Goal: Task Accomplishment & Management: Manage account settings

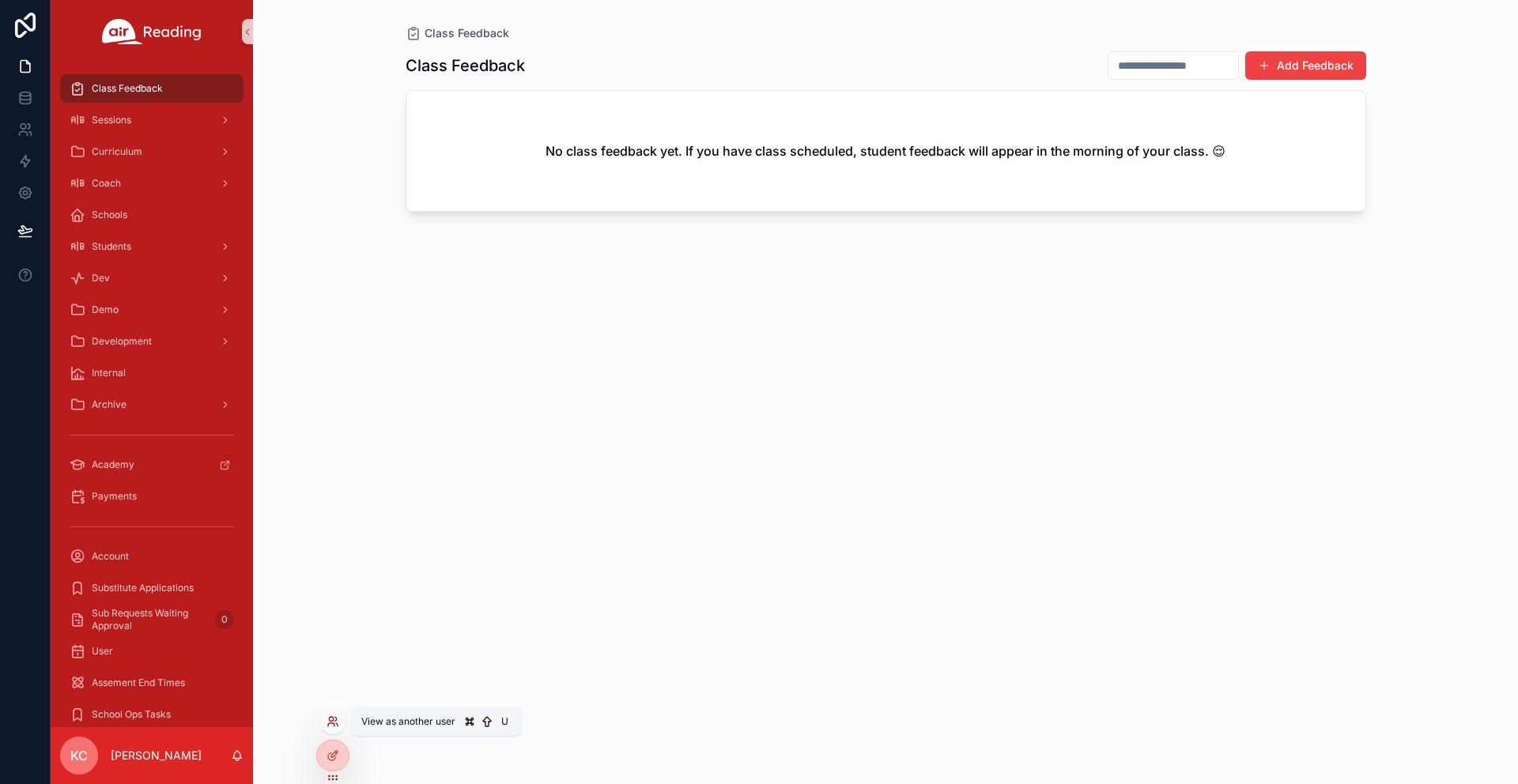
click at [335, 720] on icon at bounding box center [336, 719] width 2 height 4
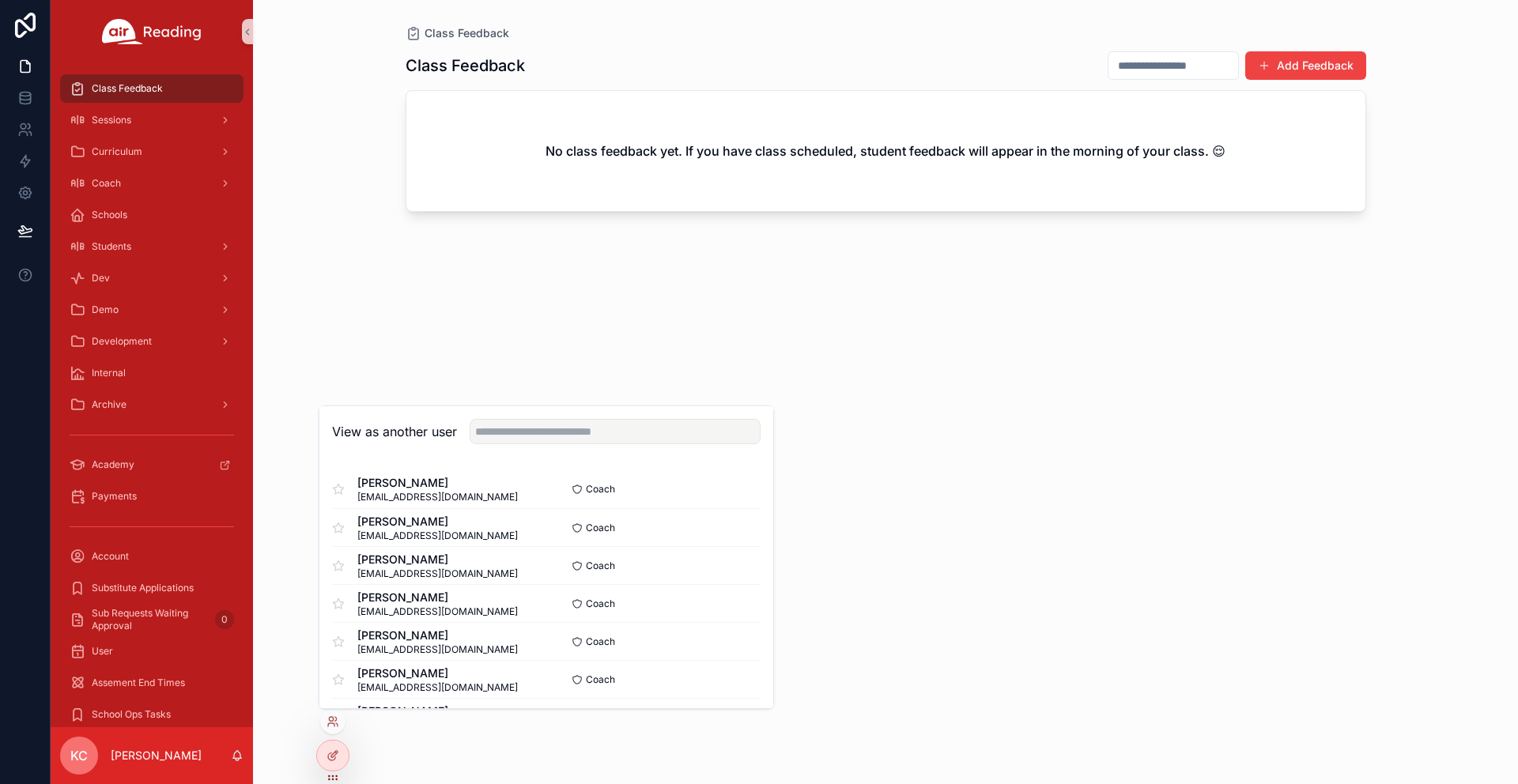
click at [521, 417] on div "View as another user" at bounding box center [546, 431] width 454 height 51
click at [516, 438] on input "text" at bounding box center [615, 431] width 291 height 25
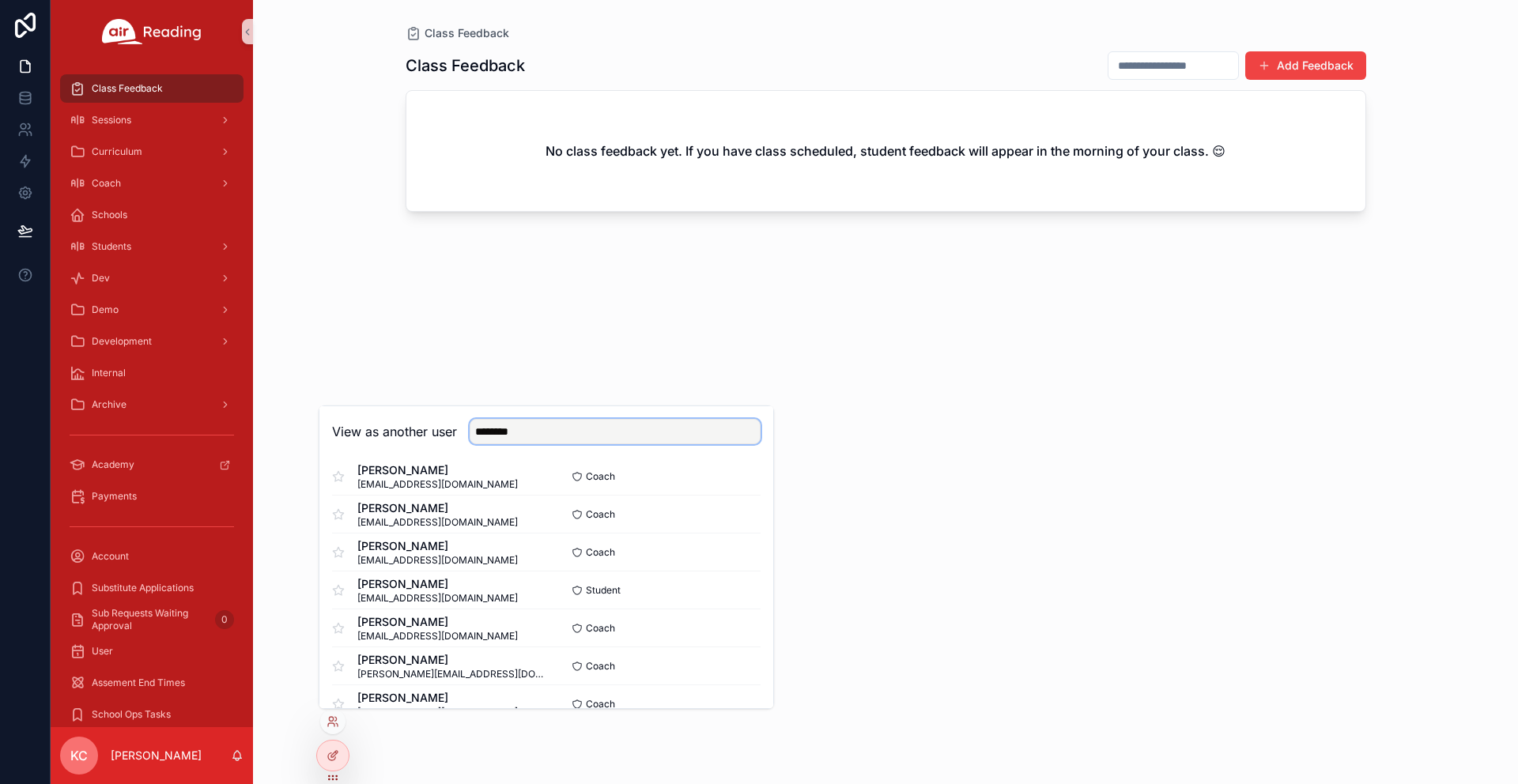
scroll to position [957, 0]
type input "********"
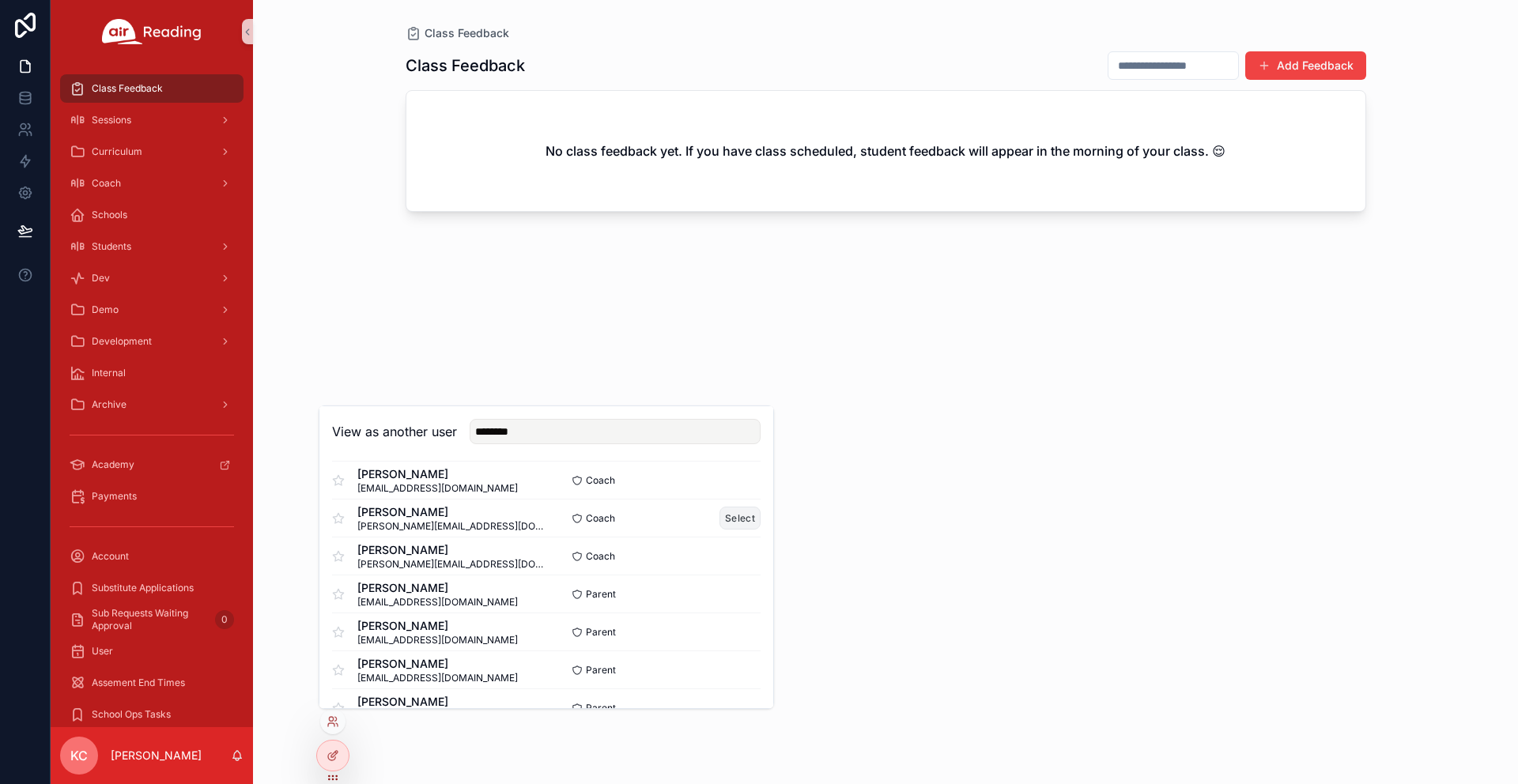
click at [744, 519] on button "Select" at bounding box center [740, 518] width 41 height 23
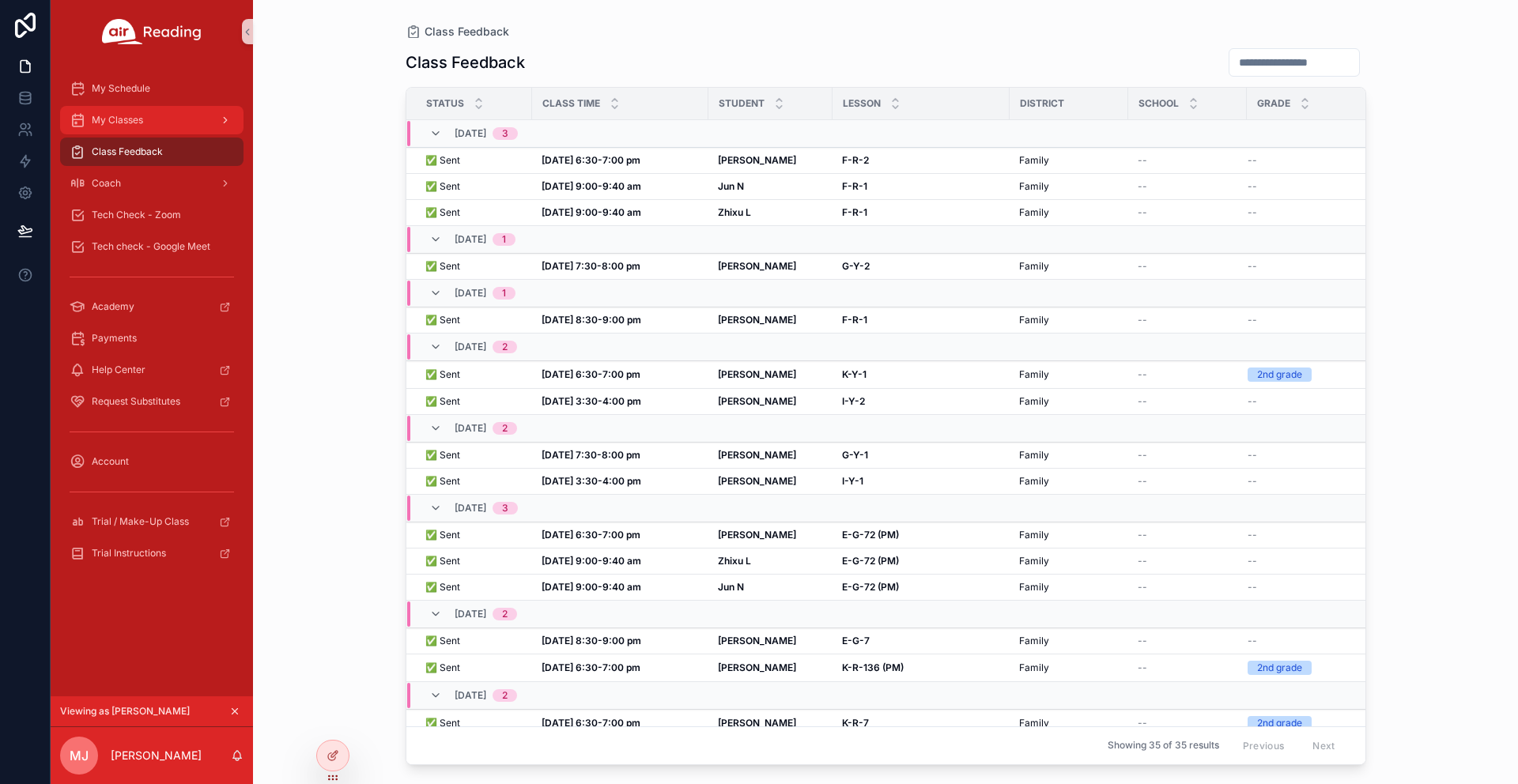
click at [140, 119] on span "My Classes" at bounding box center [117, 120] width 51 height 13
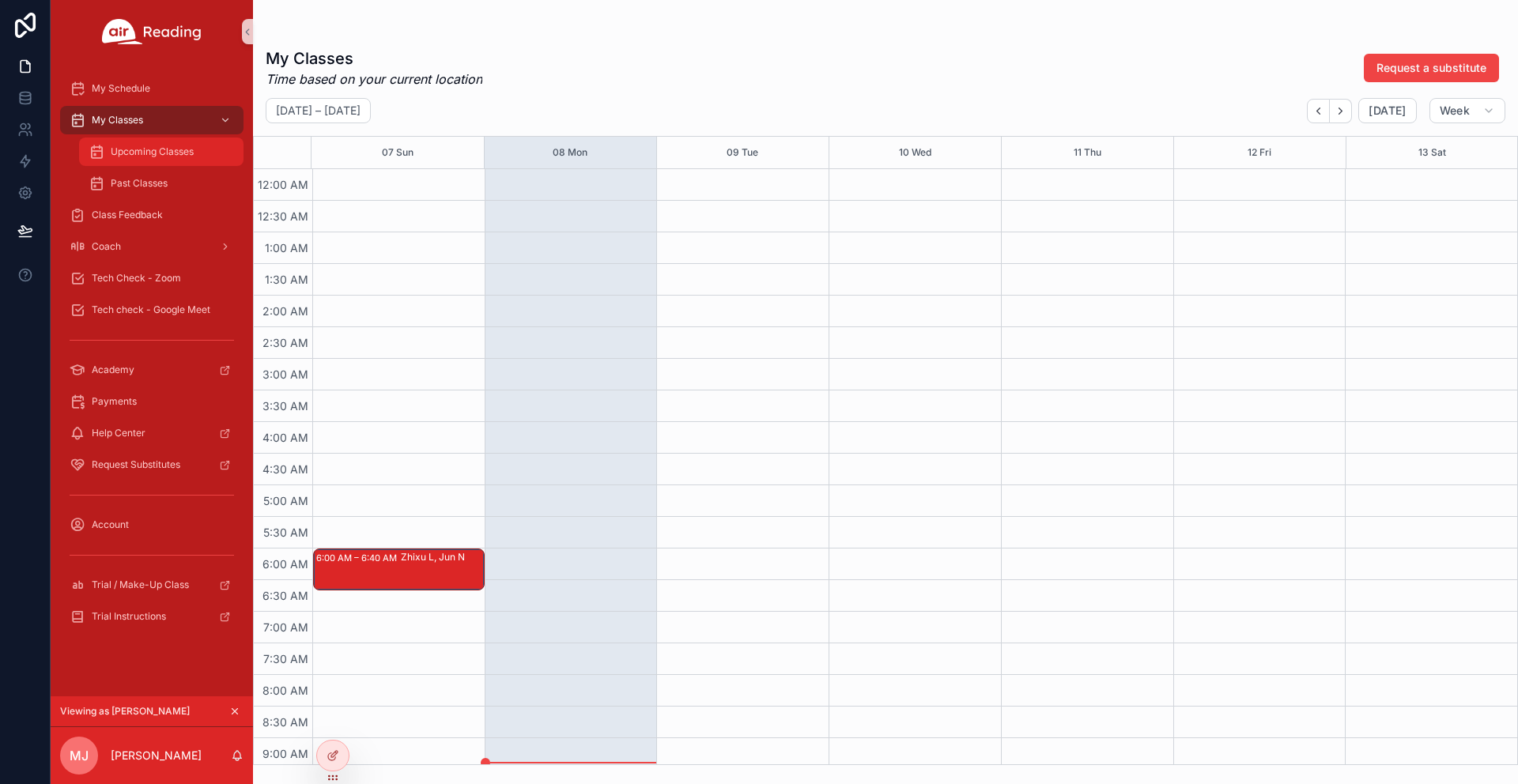
click at [141, 139] on div "Upcoming Classes" at bounding box center [161, 152] width 146 height 25
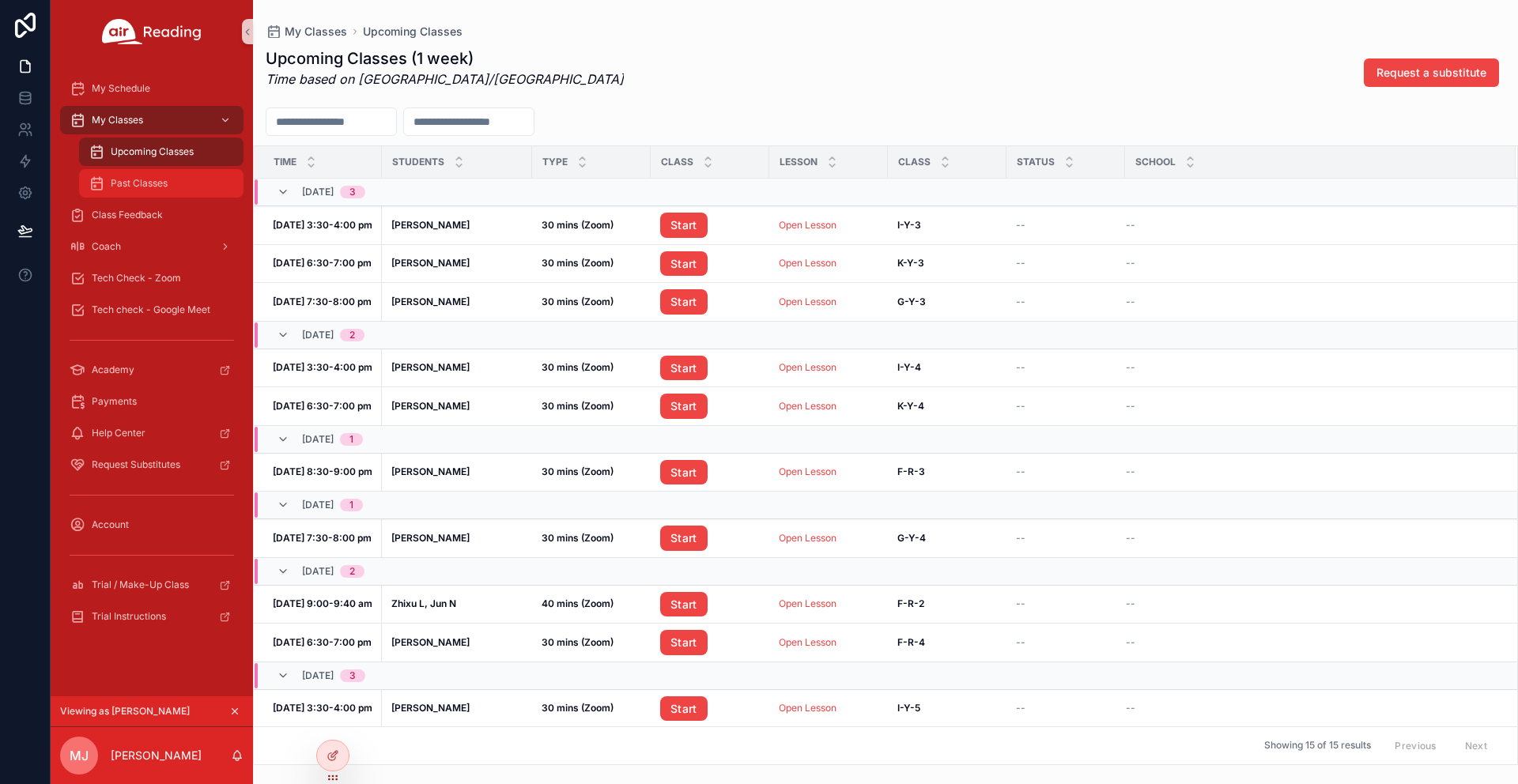
click at [149, 183] on span "Past Classes" at bounding box center [140, 183] width 57 height 13
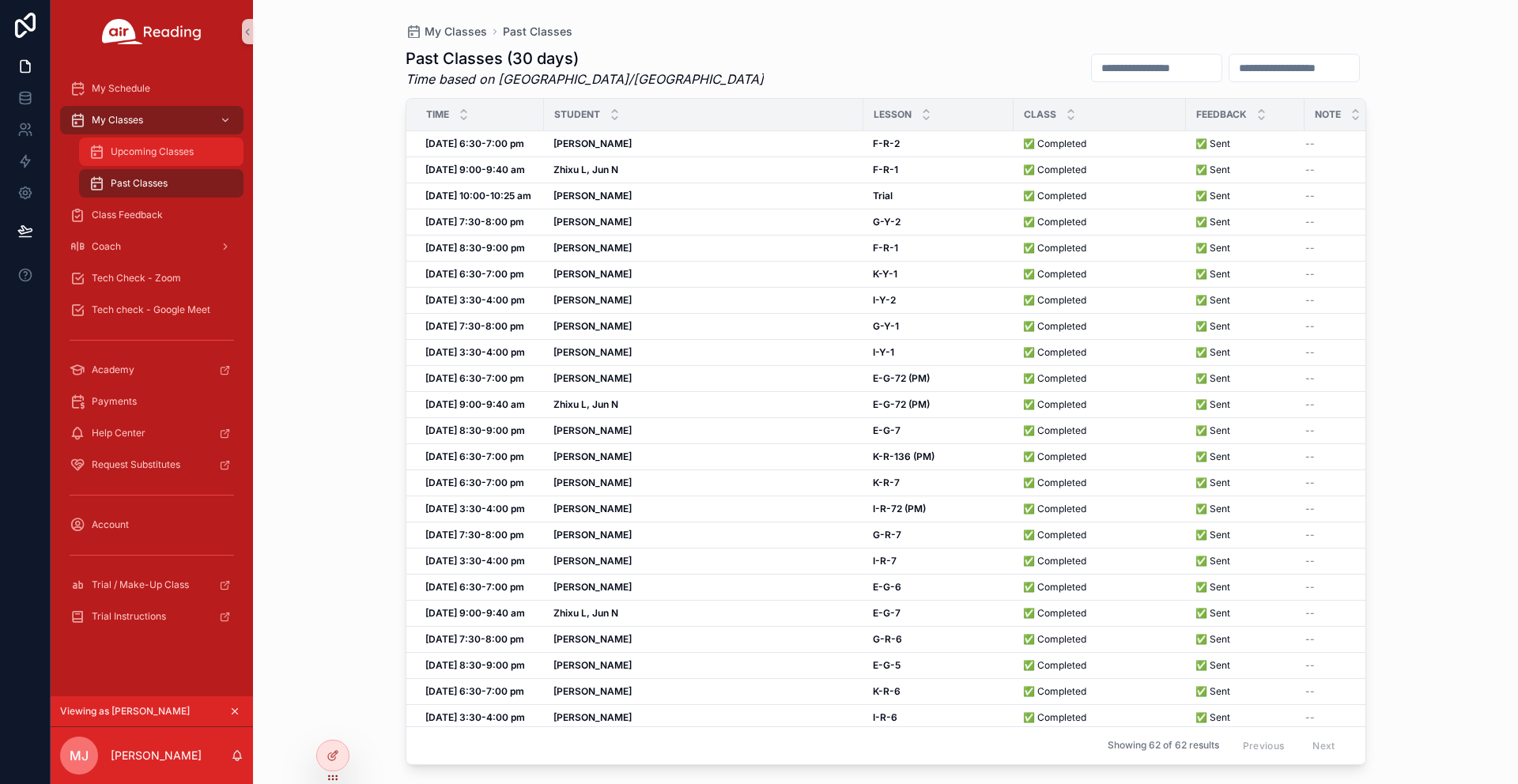
click at [119, 148] on span "Upcoming Classes" at bounding box center [152, 152] width 83 height 13
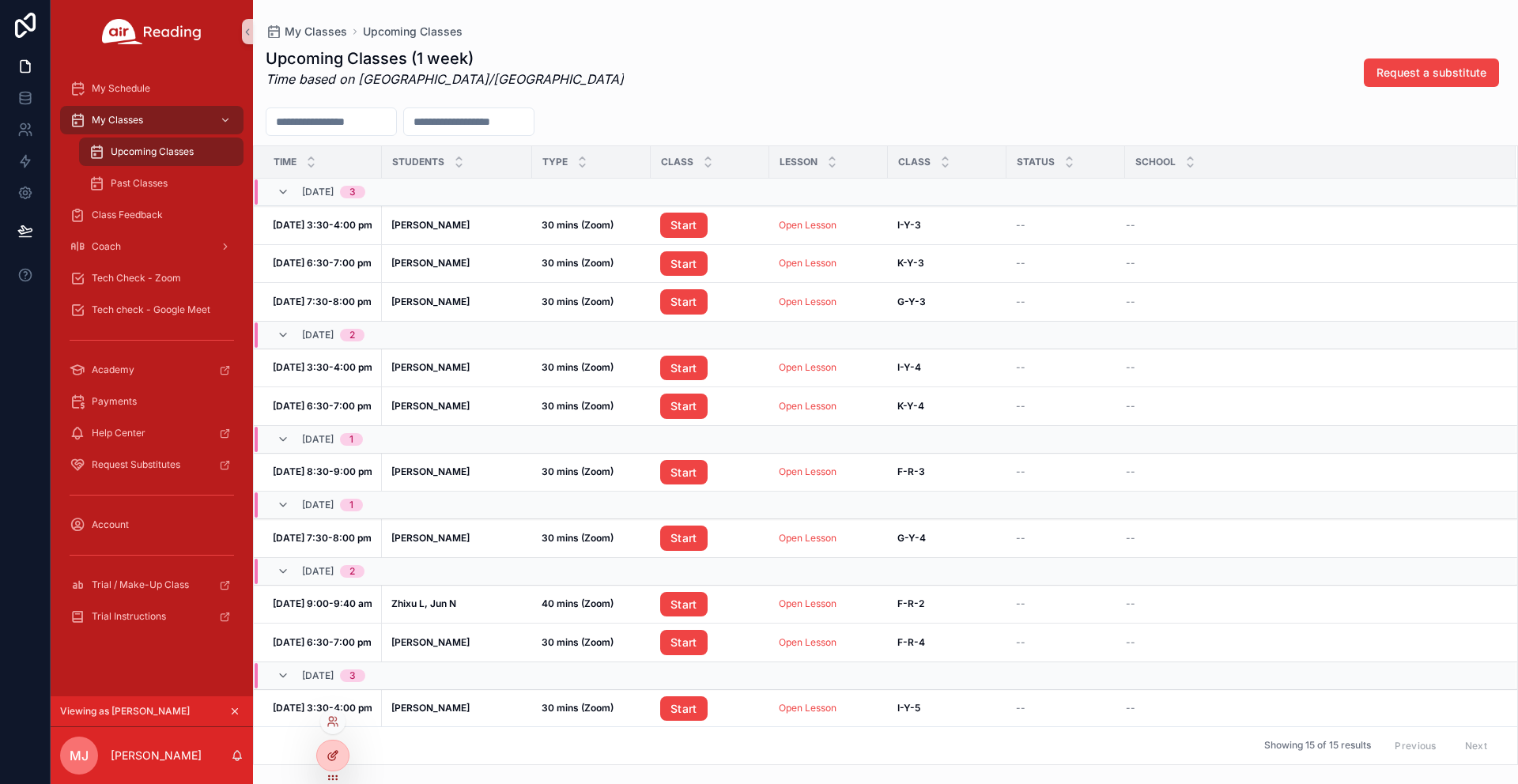
click at [336, 758] on icon at bounding box center [333, 755] width 13 height 13
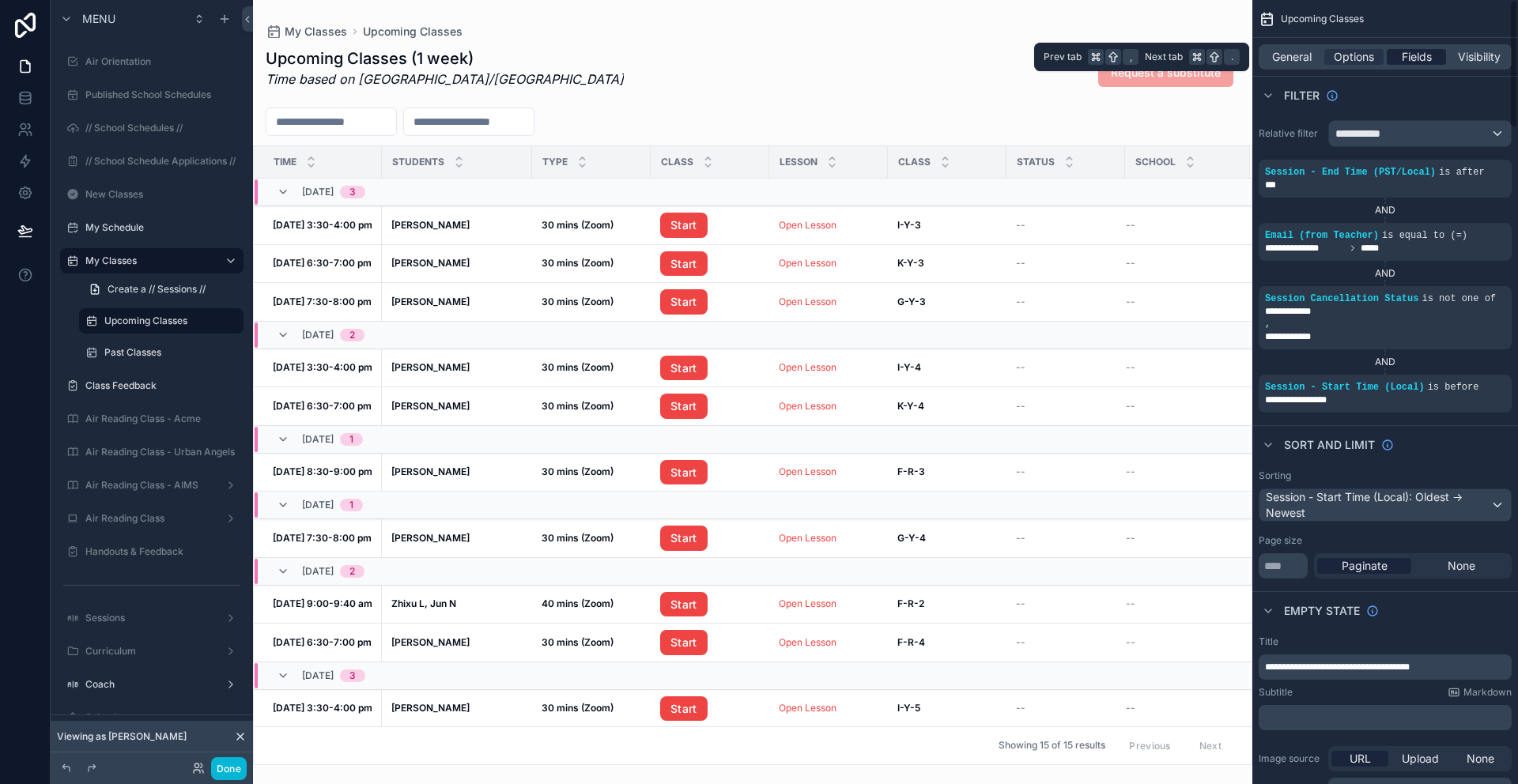
click at [1408, 55] on span "Fields" at bounding box center [1417, 57] width 30 height 16
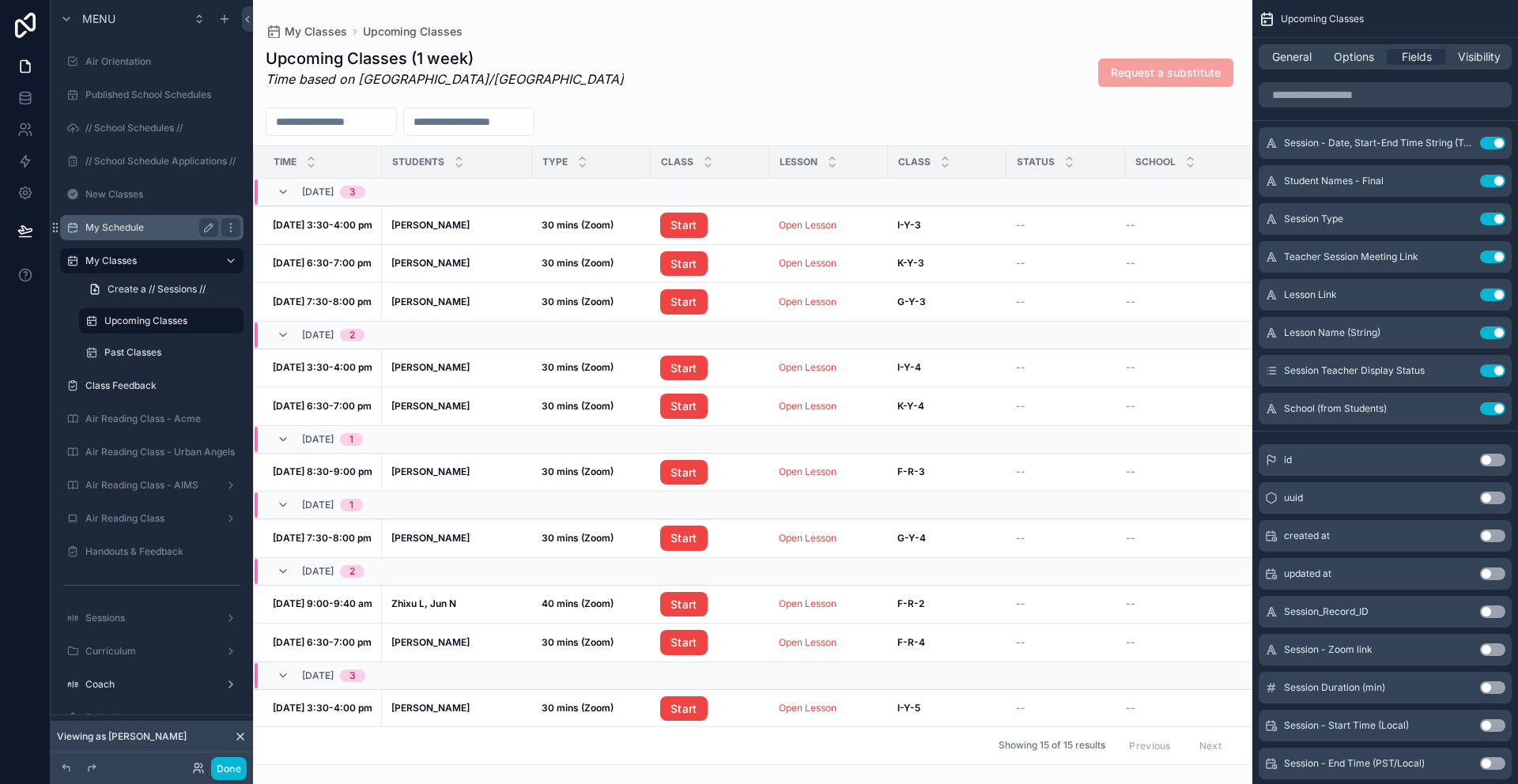
click at [98, 229] on label "My Schedule" at bounding box center [148, 227] width 126 height 13
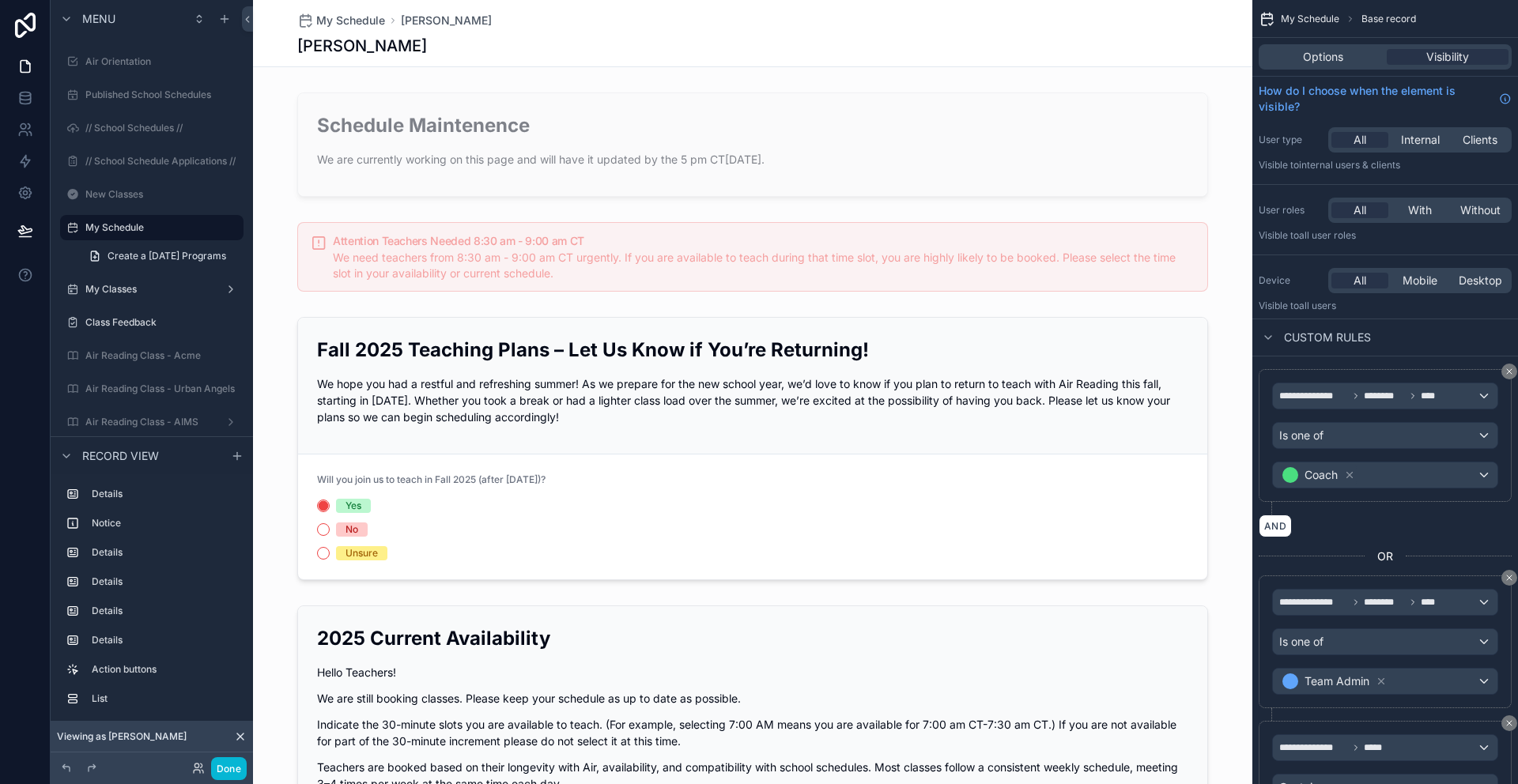
click at [118, 289] on label "My Classes" at bounding box center [148, 289] width 126 height 13
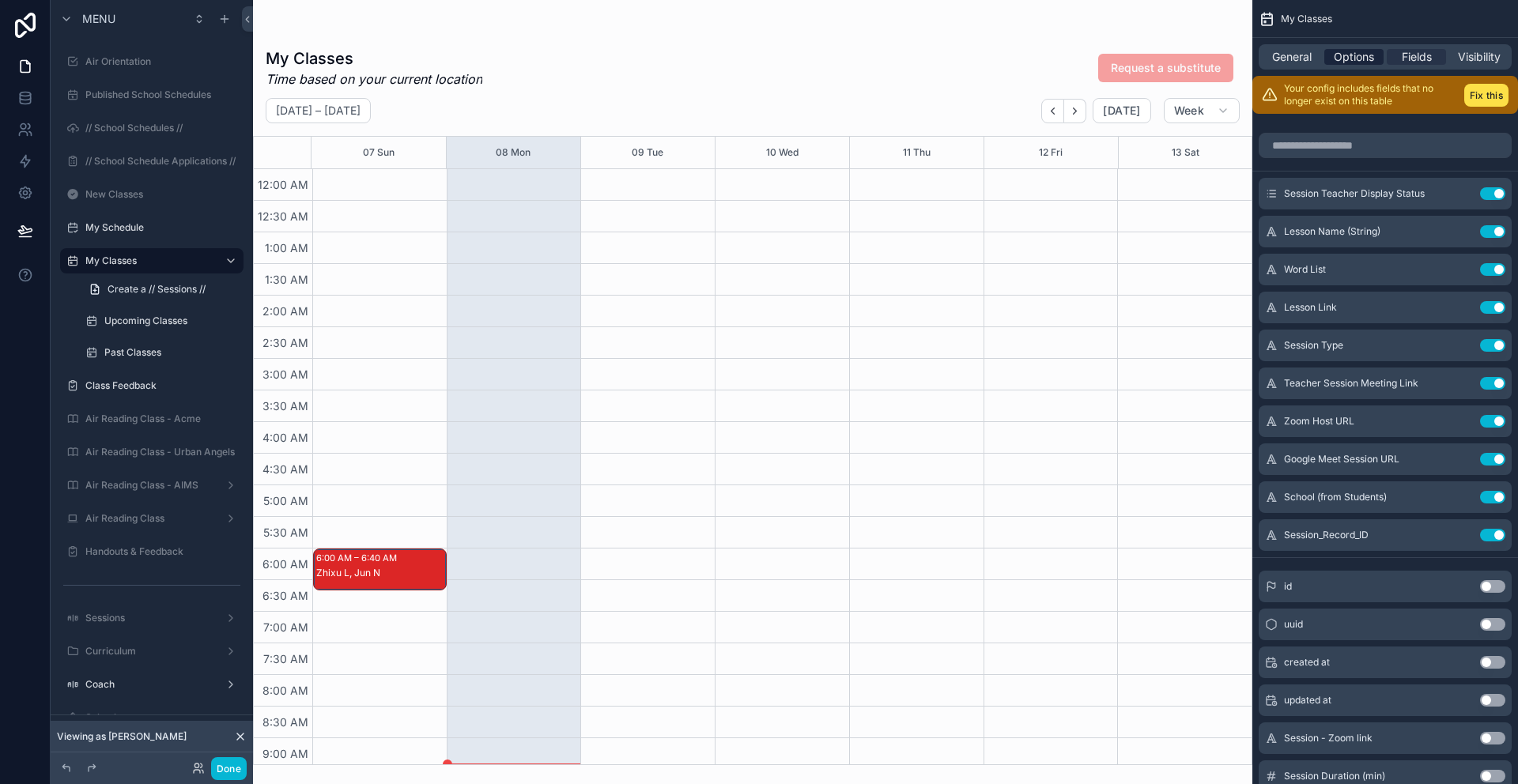
click at [1366, 57] on span "Options" at bounding box center [1353, 57] width 40 height 16
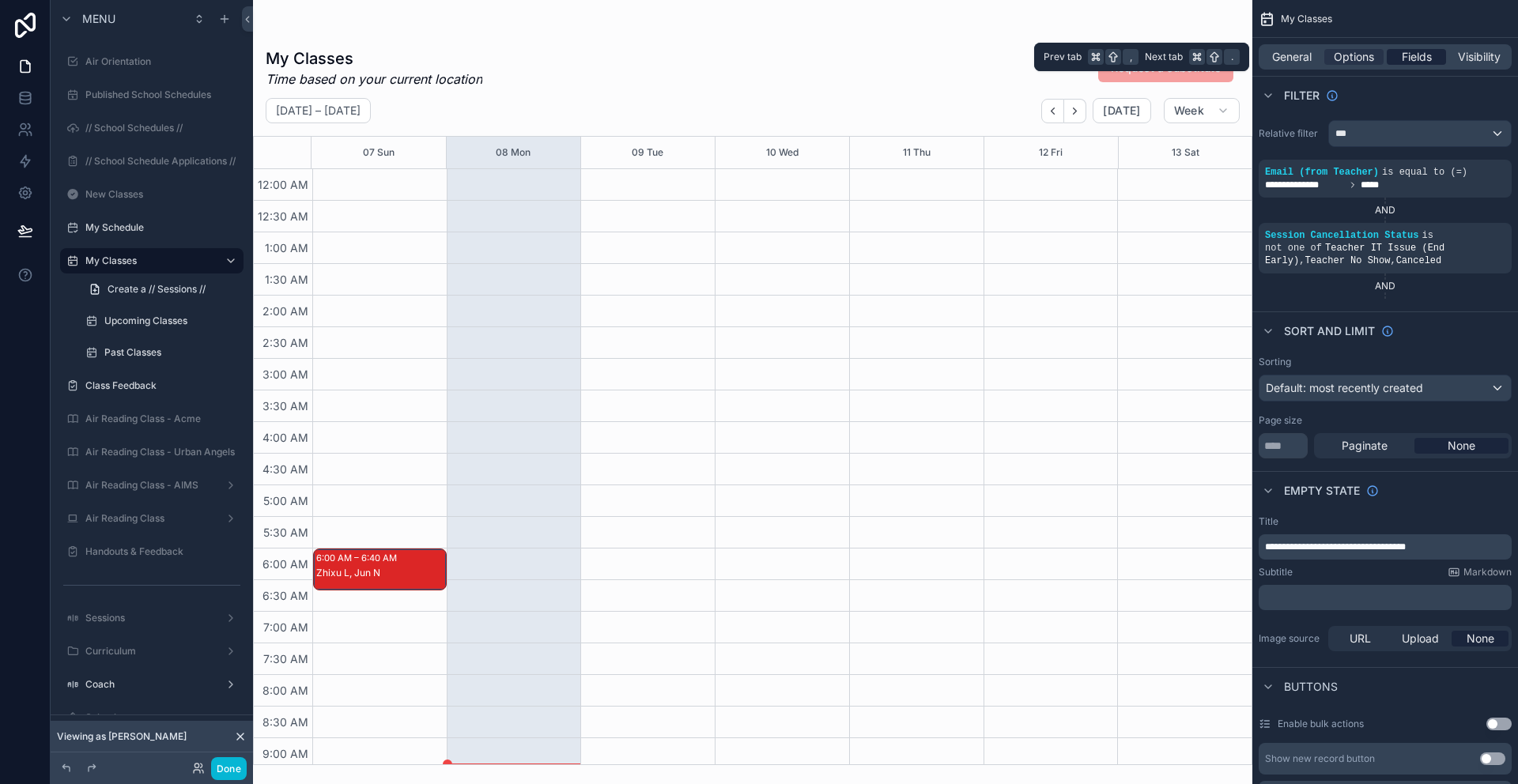
click at [1404, 49] on span "Fields" at bounding box center [1417, 57] width 30 height 16
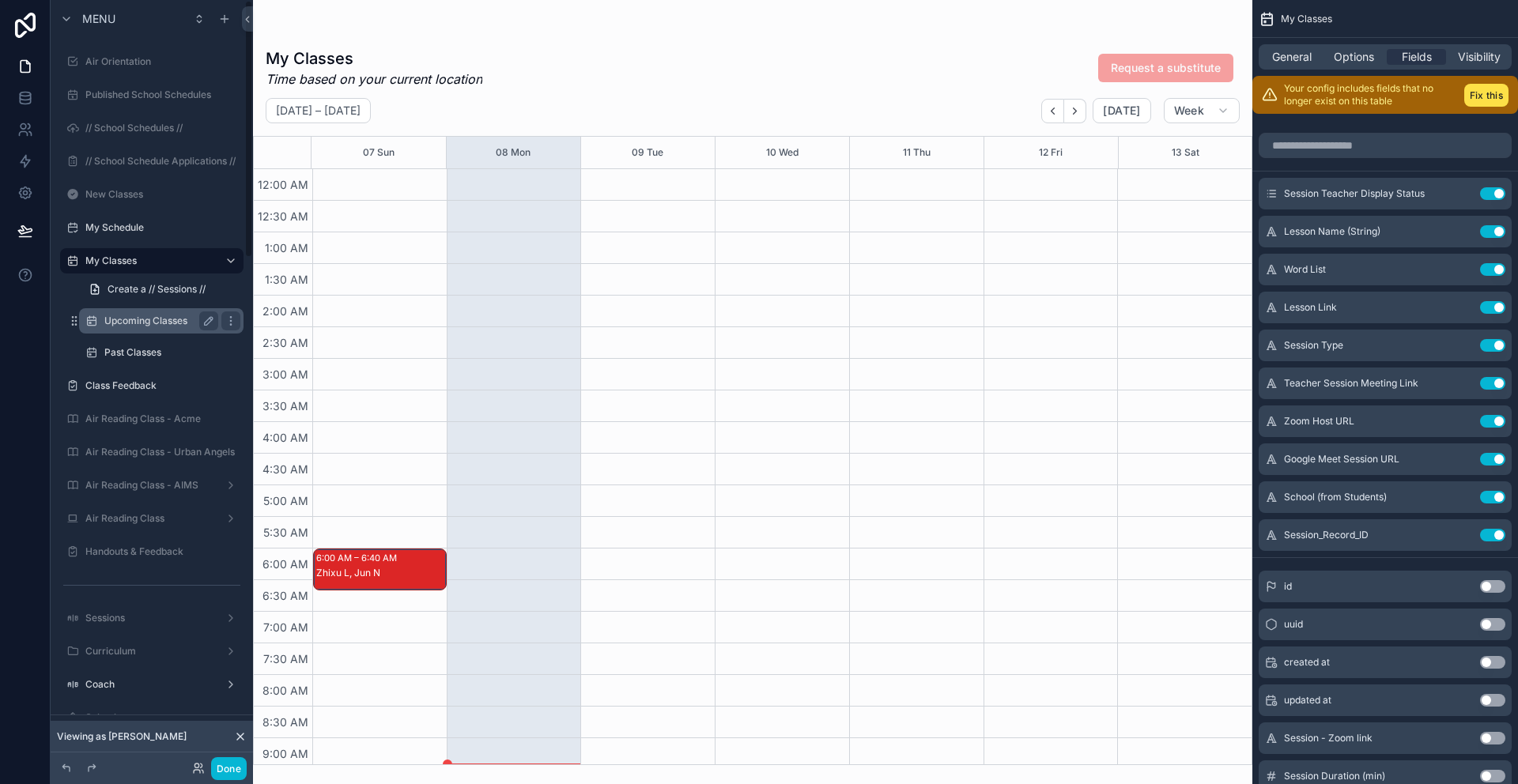
click at [126, 318] on label "Upcoming Classes" at bounding box center [158, 321] width 107 height 13
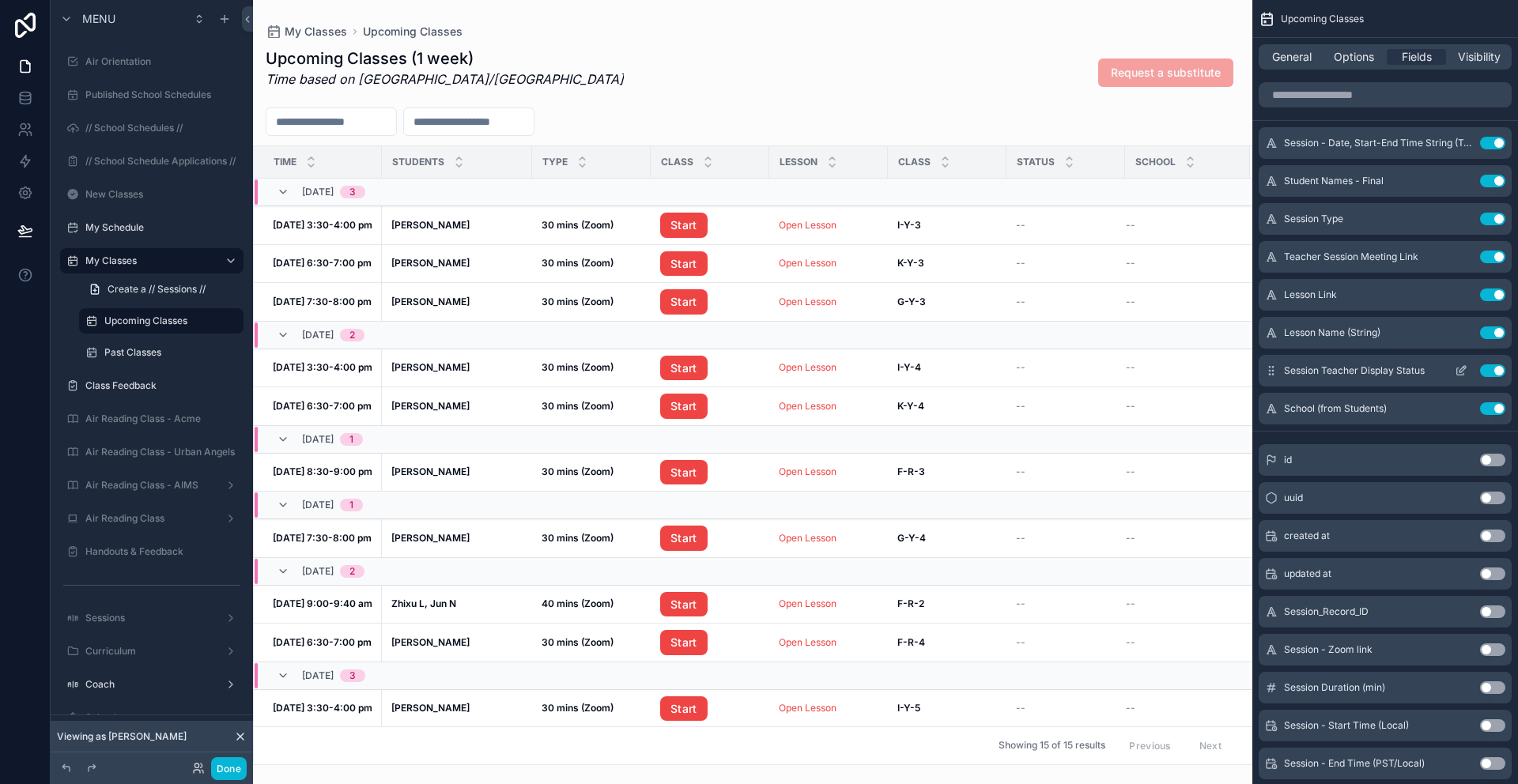
click at [1465, 370] on icon "scrollable content" at bounding box center [1461, 370] width 13 height 13
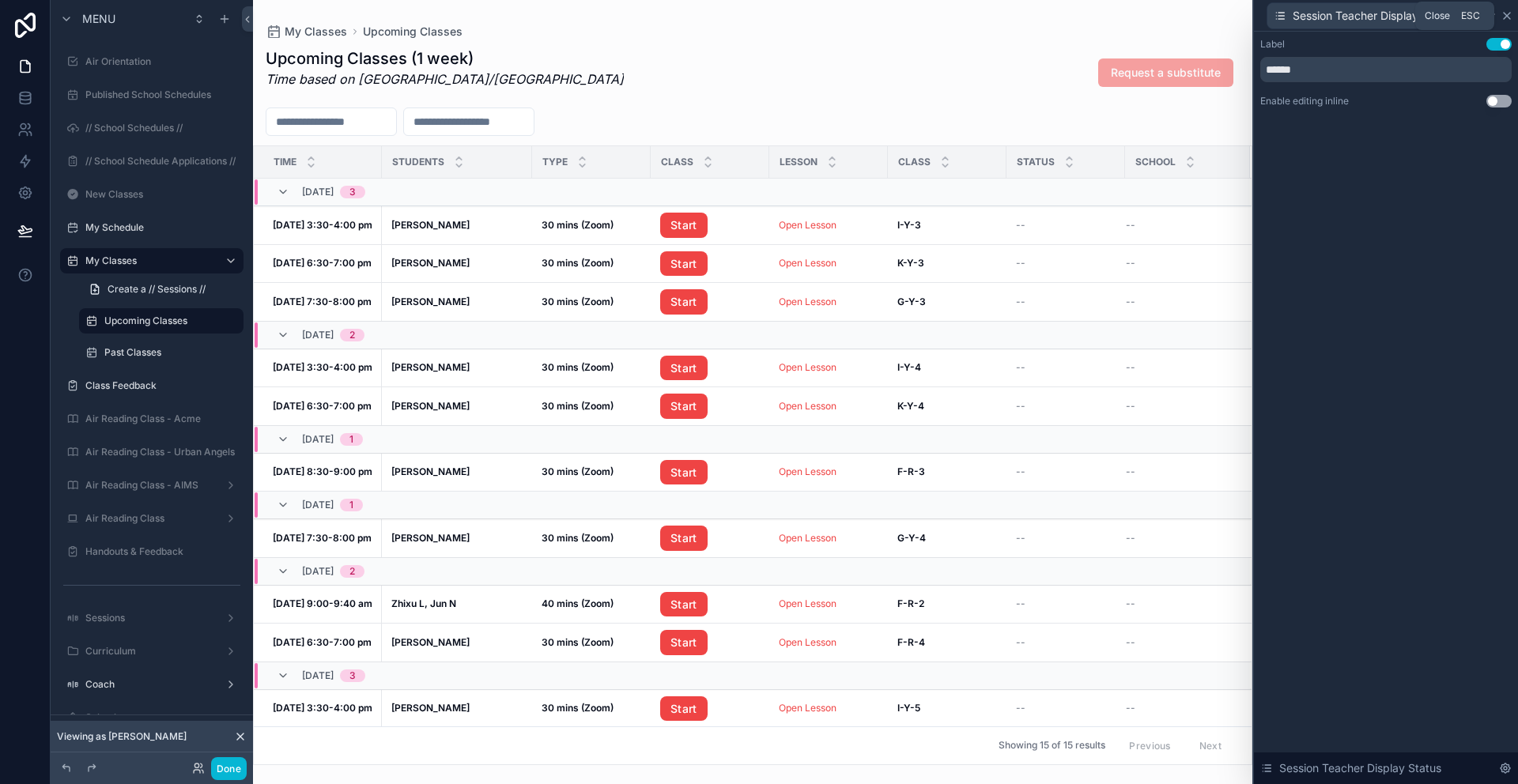
click at [1508, 14] on icon at bounding box center [1507, 16] width 13 height 13
